Goal: Browse casually: Explore the website without a specific task or goal

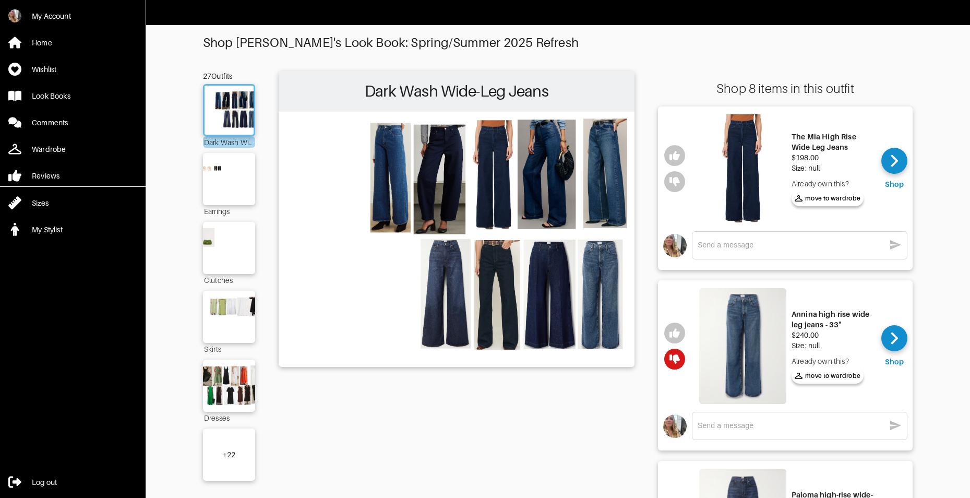
scroll to position [2, 0]
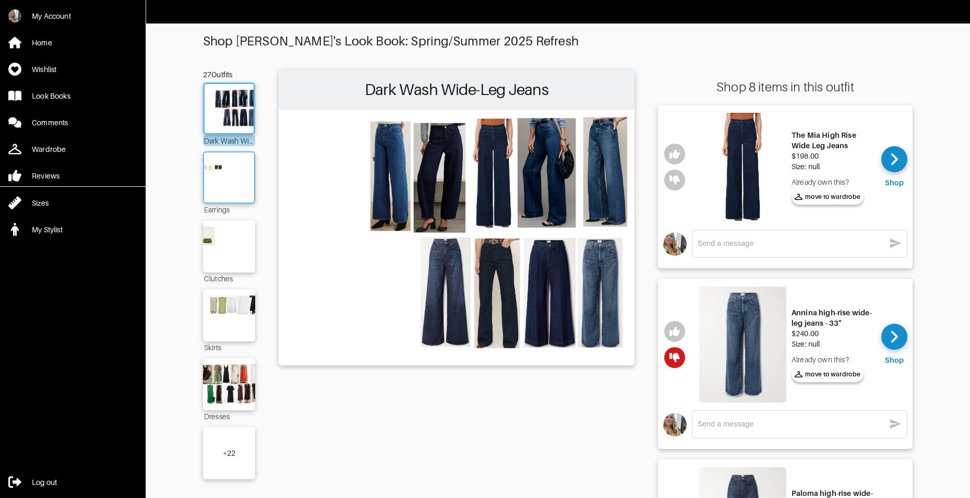
click at [223, 173] on img at bounding box center [229, 178] width 56 height 40
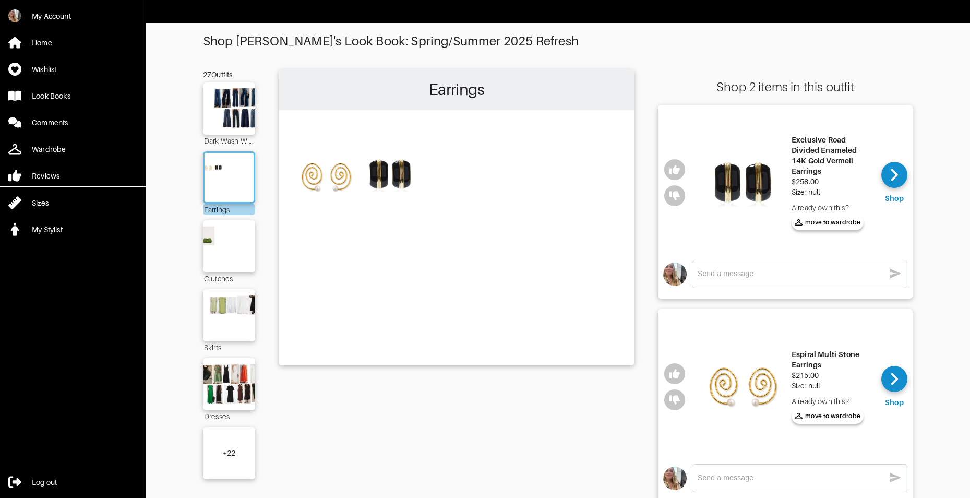
click at [738, 190] on img at bounding box center [742, 182] width 87 height 139
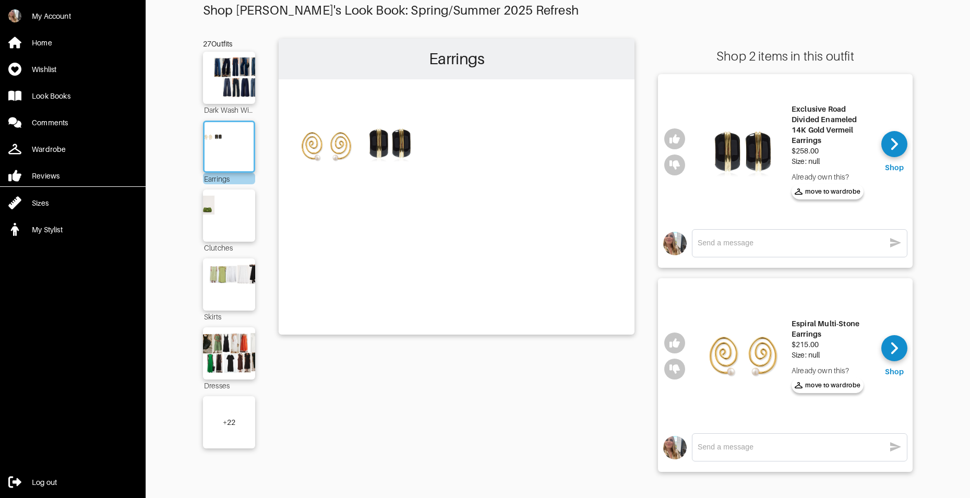
click at [234, 428] on div "+ 22" at bounding box center [229, 422] width 52 height 52
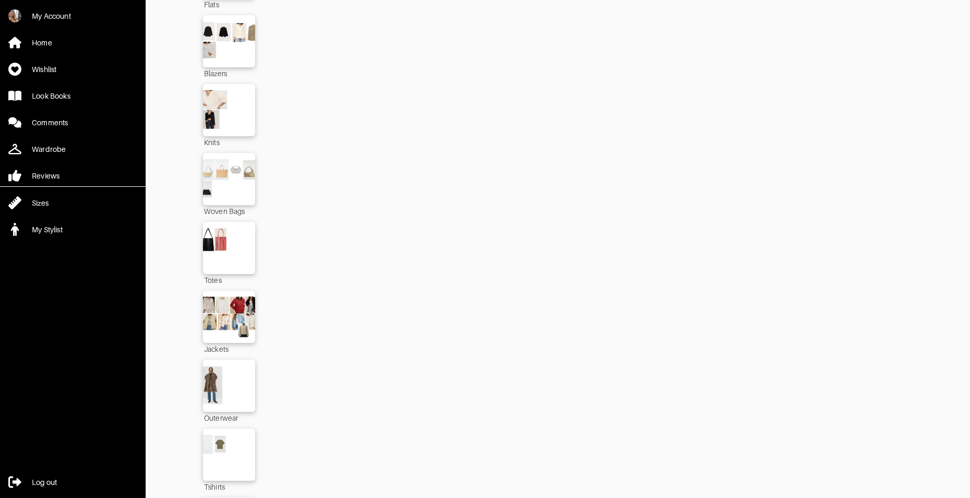
scroll to position [1172, 0]
click at [221, 249] on img at bounding box center [229, 247] width 56 height 40
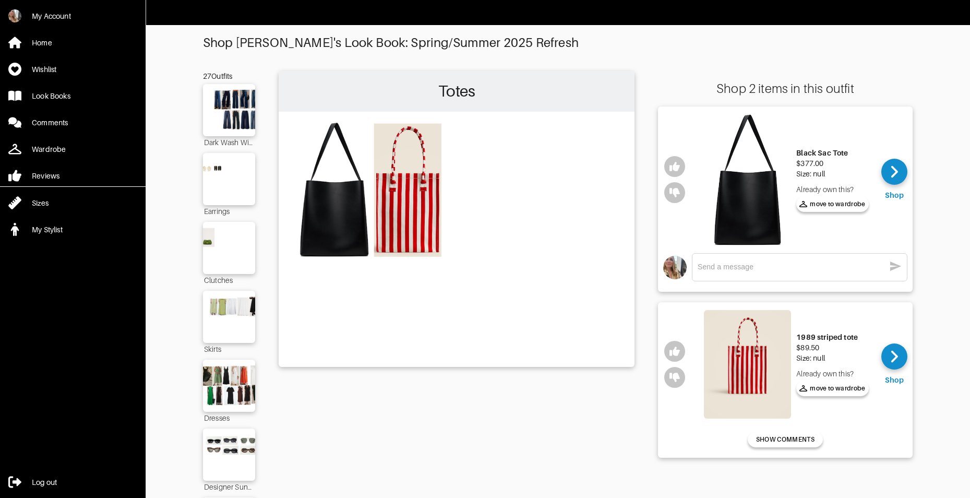
click at [756, 384] on img at bounding box center [747, 364] width 87 height 109
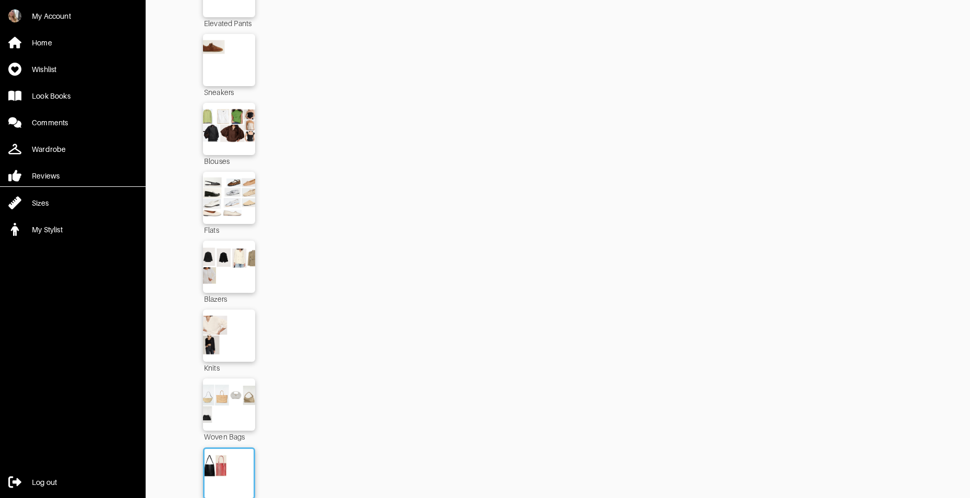
scroll to position [1102, 0]
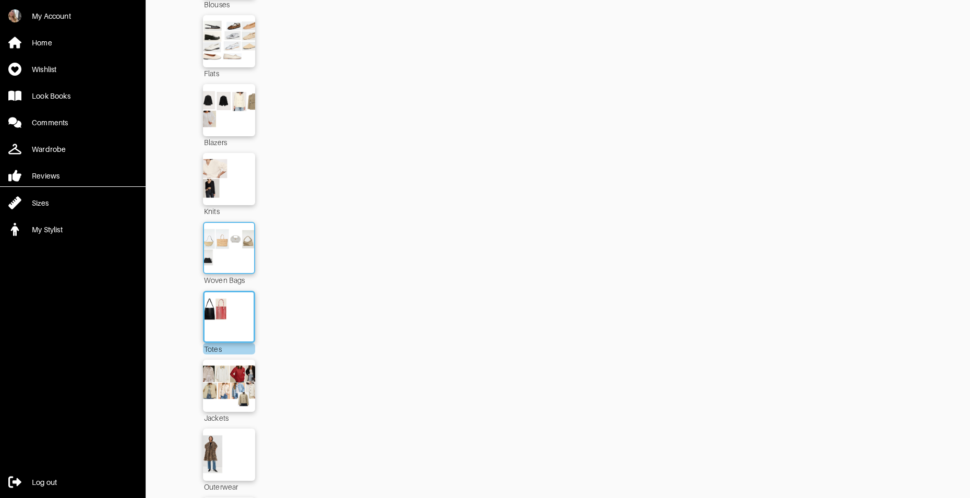
click at [228, 249] on img at bounding box center [229, 248] width 56 height 40
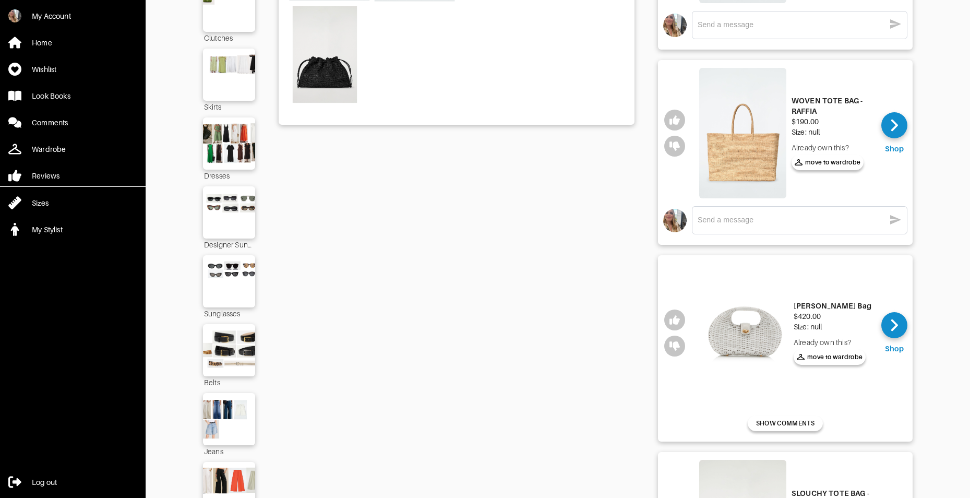
scroll to position [351, 0]
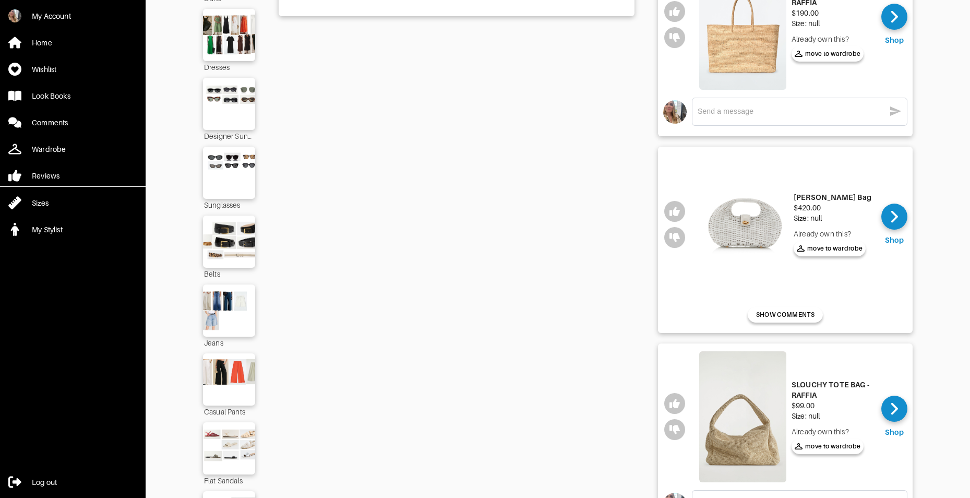
click at [732, 251] on img at bounding box center [744, 223] width 87 height 139
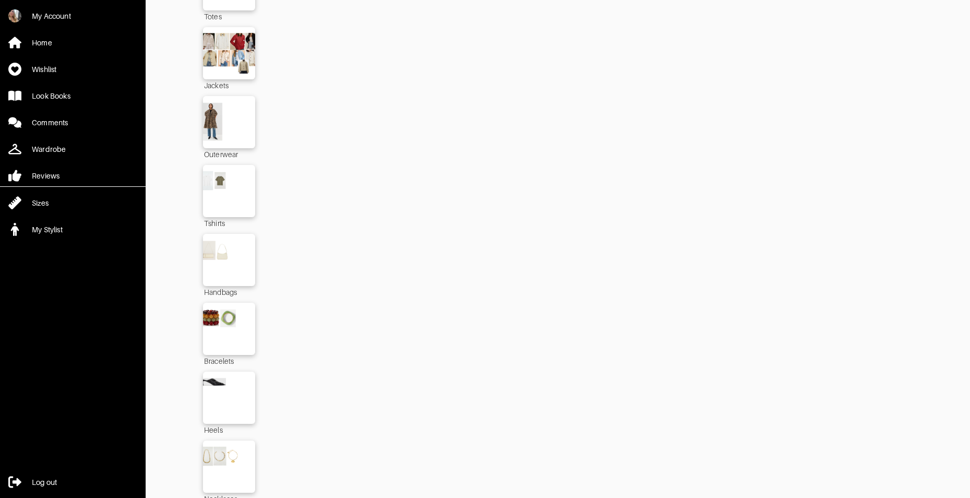
scroll to position [1464, 0]
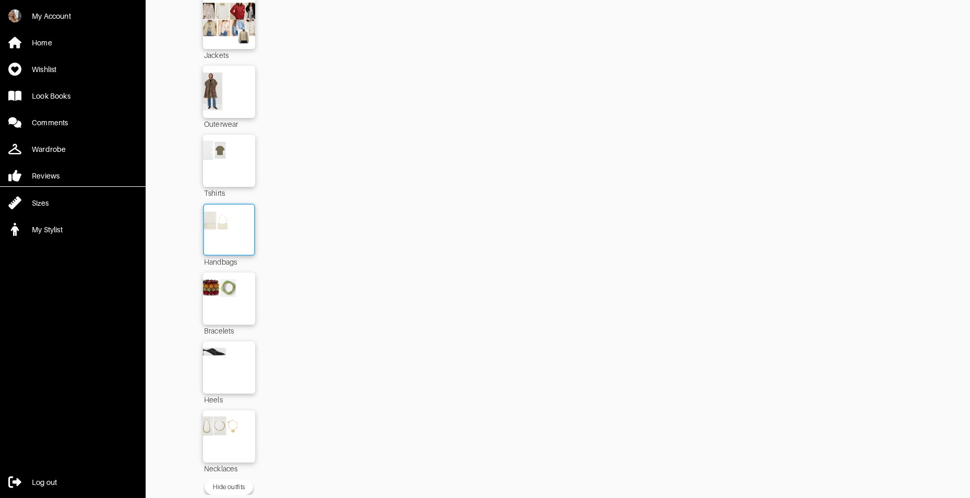
click at [227, 224] on img at bounding box center [229, 230] width 56 height 40
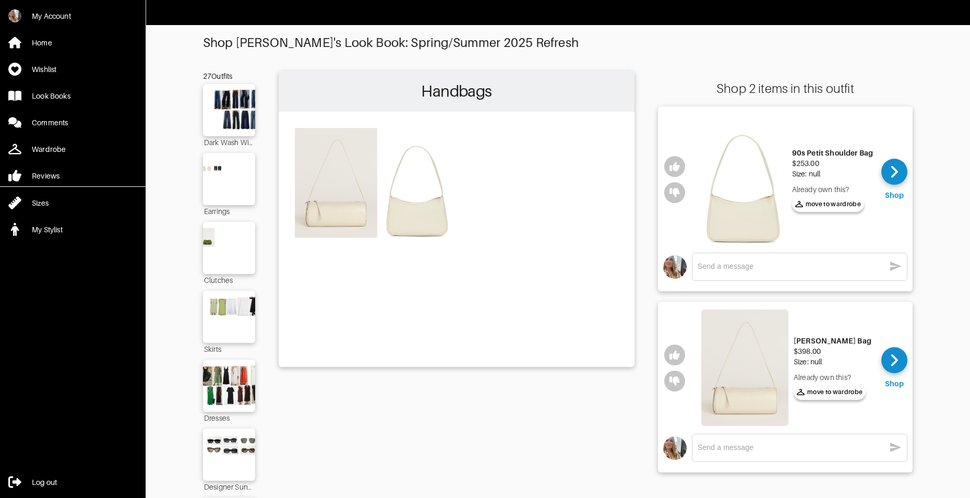
click at [739, 205] on img at bounding box center [743, 179] width 87 height 130
click at [758, 375] on img at bounding box center [744, 367] width 87 height 116
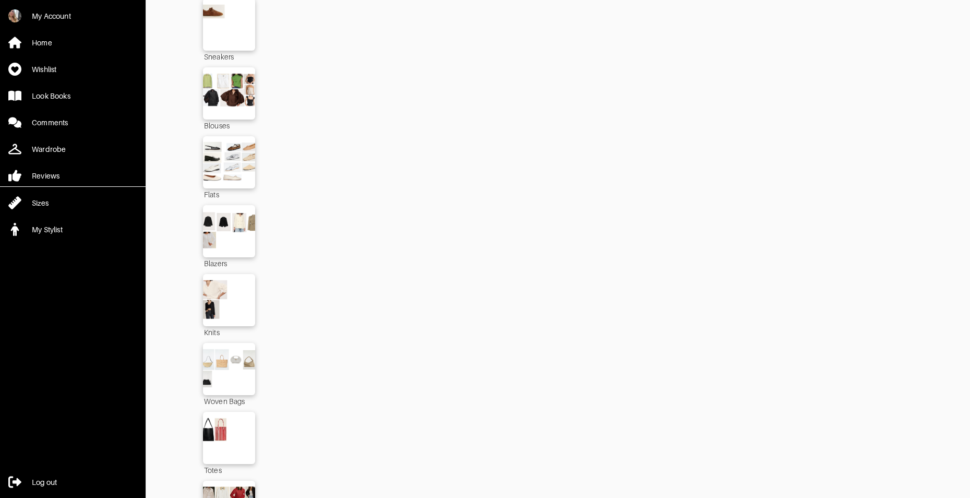
scroll to position [1464, 0]
